Goal: Information Seeking & Learning: Learn about a topic

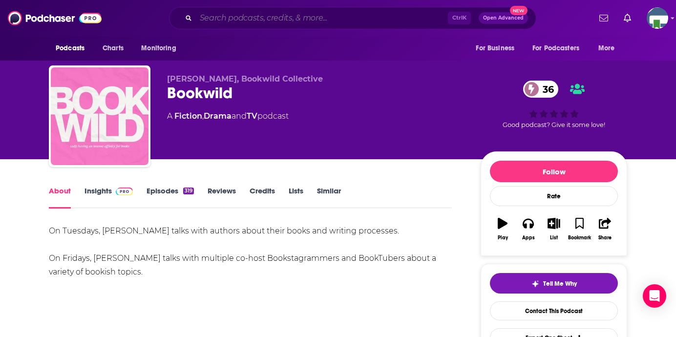
click at [258, 18] on input "Search podcasts, credits, & more..." at bounding box center [322, 18] width 252 height 16
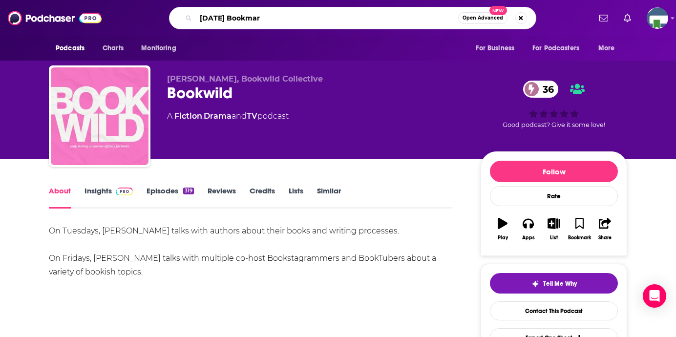
type input "[DATE] Bookmark"
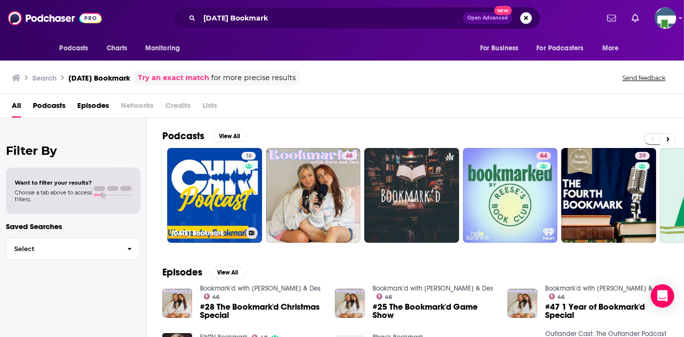
click at [229, 187] on link "16 [DATE] Bookmark" at bounding box center [214, 195] width 95 height 95
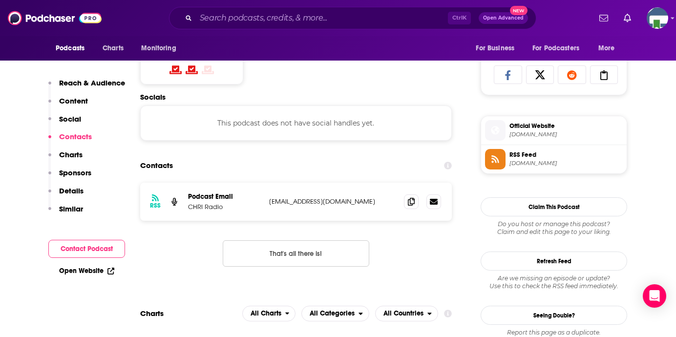
scroll to position [391, 0]
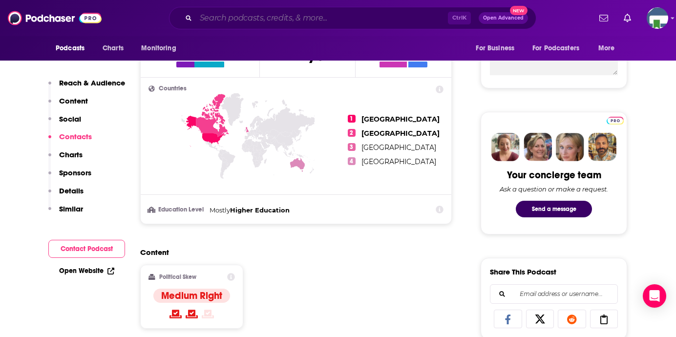
click at [207, 17] on input "Search podcasts, credits, & more..." at bounding box center [322, 18] width 252 height 16
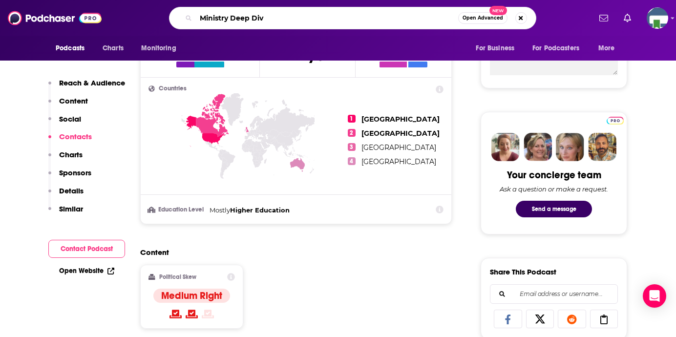
type input "Ministry Deep Dive"
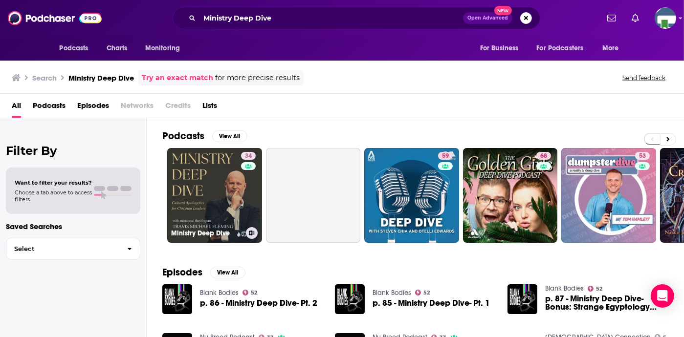
click at [211, 184] on link "34 Ministry Deep Dive" at bounding box center [214, 195] width 95 height 95
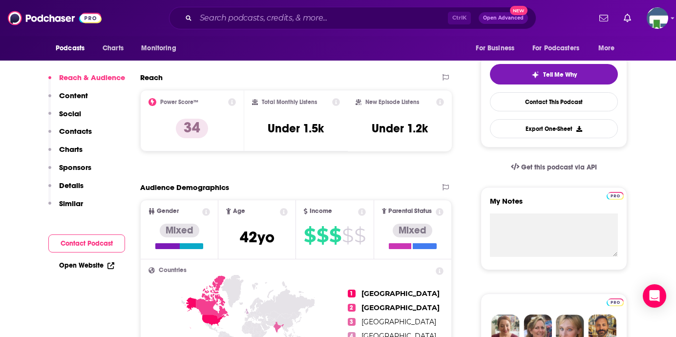
scroll to position [49, 0]
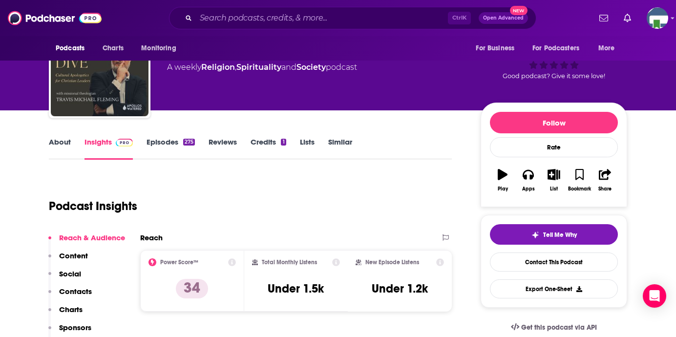
click at [67, 142] on link "About" at bounding box center [60, 148] width 22 height 22
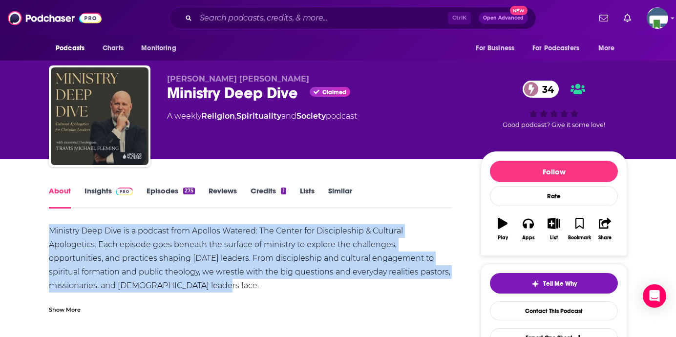
drag, startPoint x: 50, startPoint y: 231, endPoint x: 147, endPoint y: 283, distance: 110.0
click at [147, 283] on div "Ministry Deep Dive is a podcast from Apollos Watered: The Center for Disciplesh…" at bounding box center [250, 306] width 403 height 164
copy div "Ministry Deep Dive is a podcast from Apollos Watered: The Center for Disciplesh…"
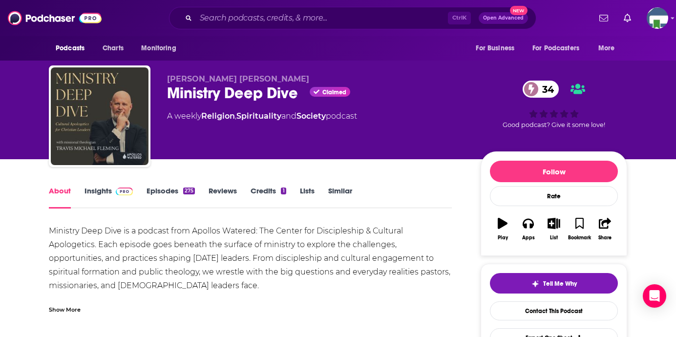
click at [76, 309] on div "Show More" at bounding box center [65, 309] width 32 height 9
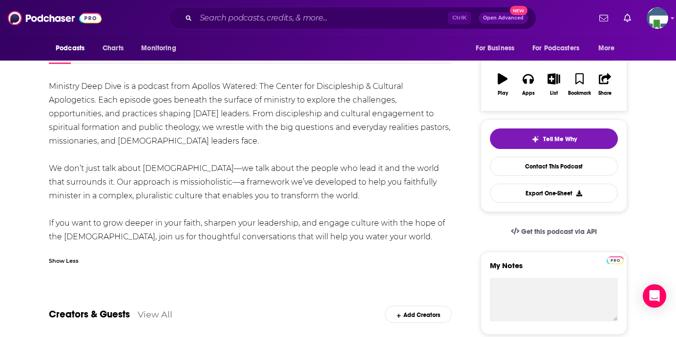
scroll to position [147, 0]
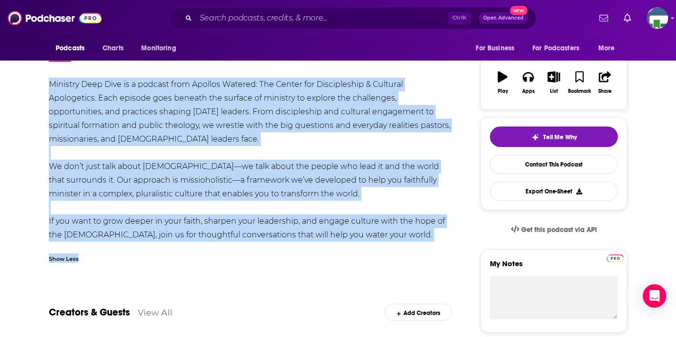
drag, startPoint x: 47, startPoint y: 85, endPoint x: 371, endPoint y: 244, distance: 360.5
click at [371, 245] on div "Ministry Deep Dive is a podcast from Apollos Watered: The Center for Disciplesh…" at bounding box center [250, 173] width 403 height 191
drag, startPoint x: 371, startPoint y: 233, endPoint x: 32, endPoint y: 85, distance: 369.9
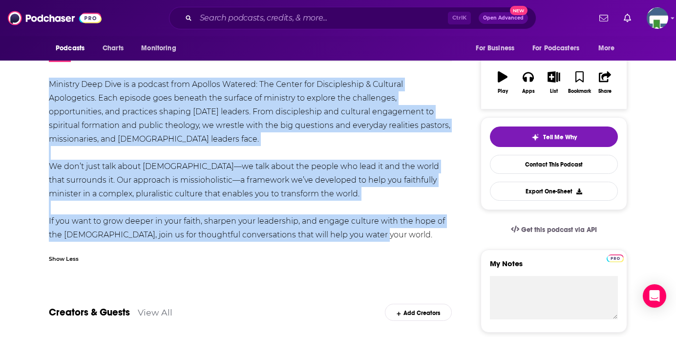
copy div "Ministry Deep Dive is a podcast from Apollos Watered: The Center for Disciplesh…"
